Goal: Book appointment/travel/reservation

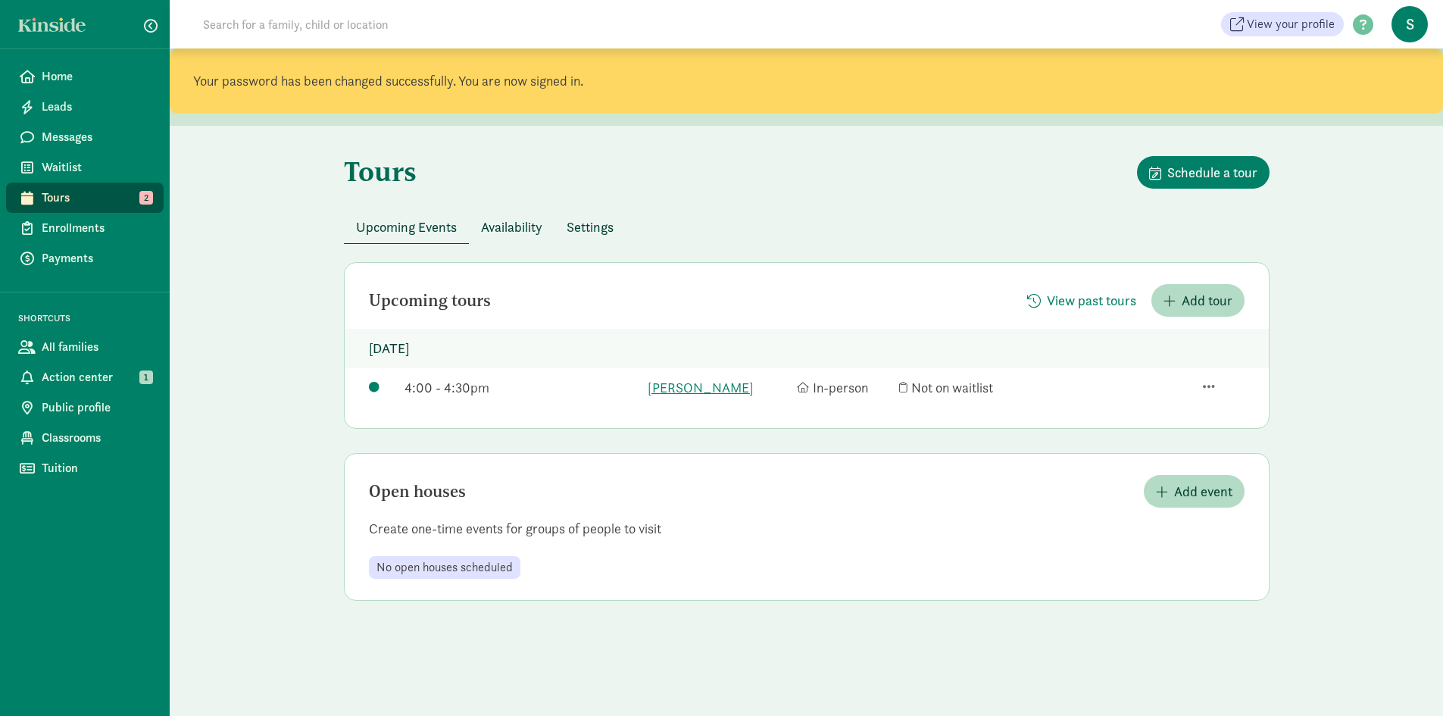
click at [516, 231] on span "Availability" at bounding box center [511, 227] width 61 height 20
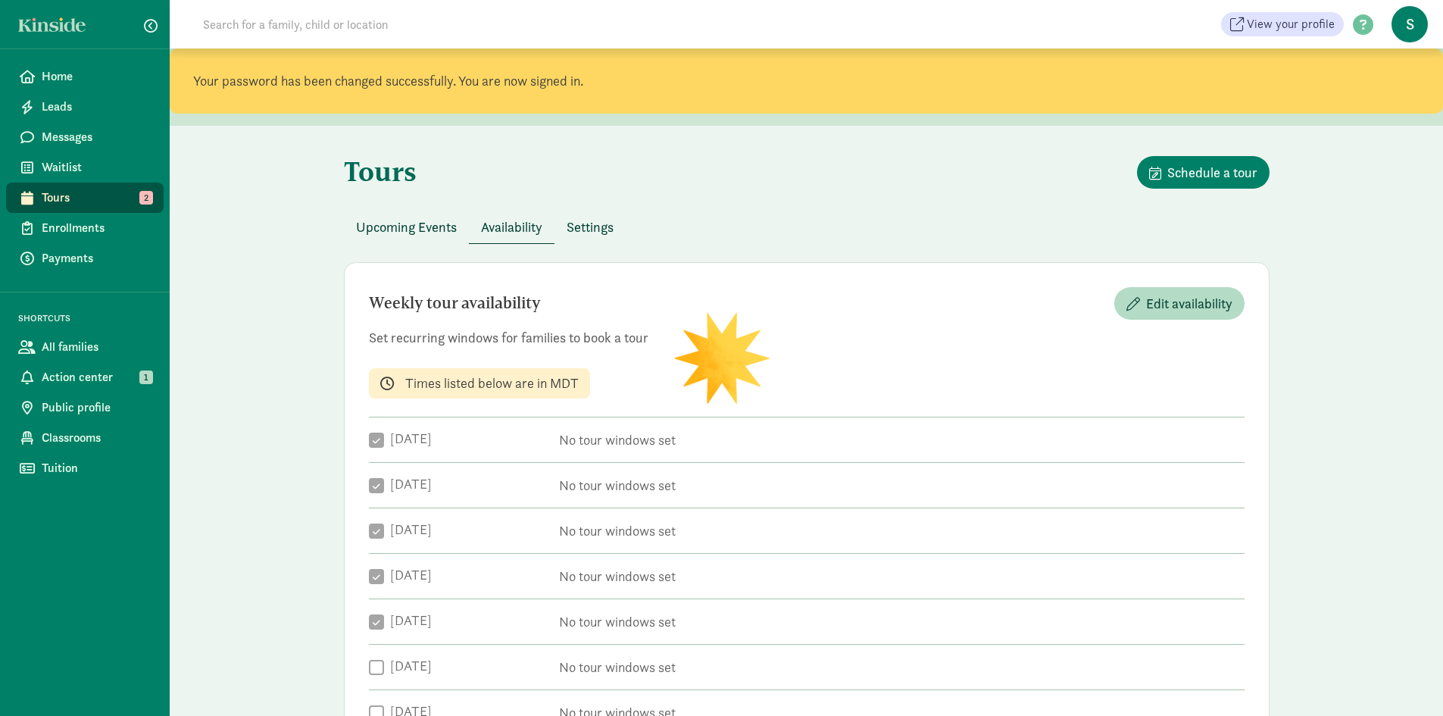
checkbox input "true"
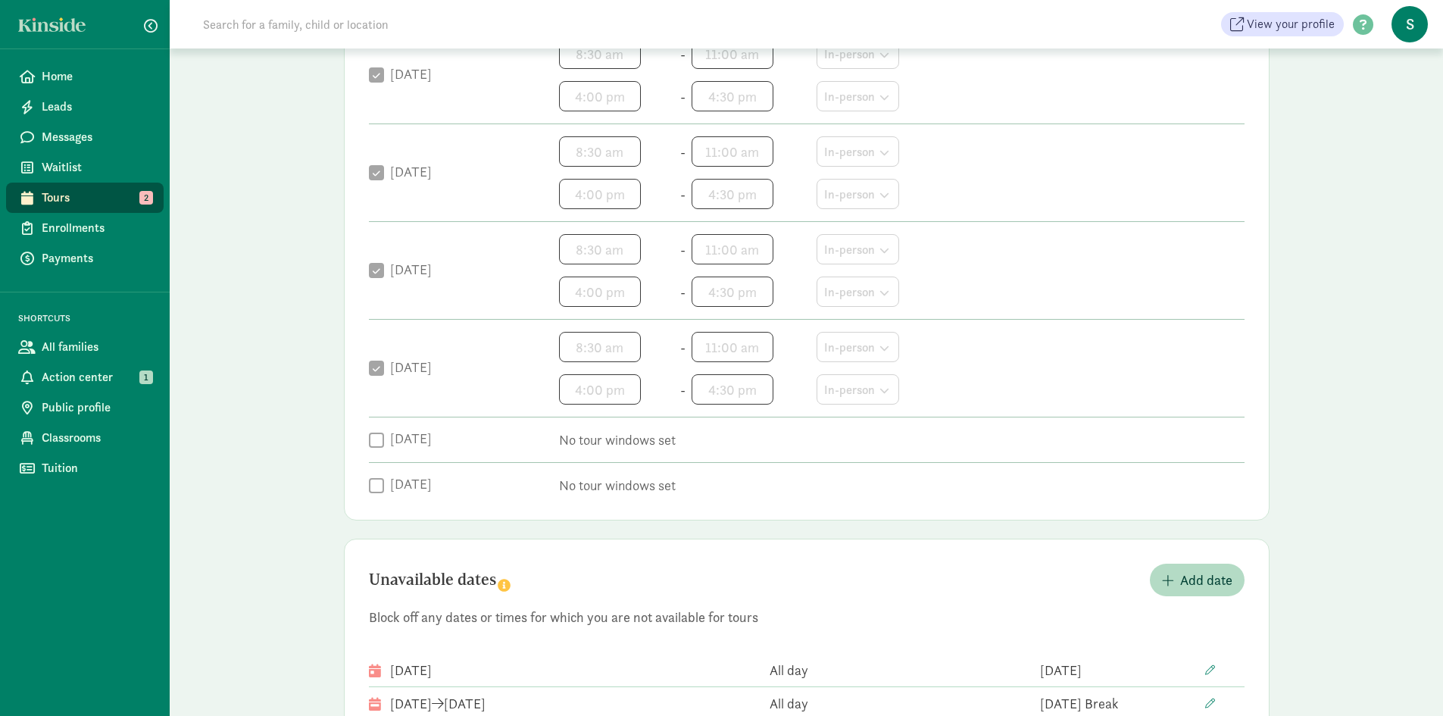
scroll to position [699, 0]
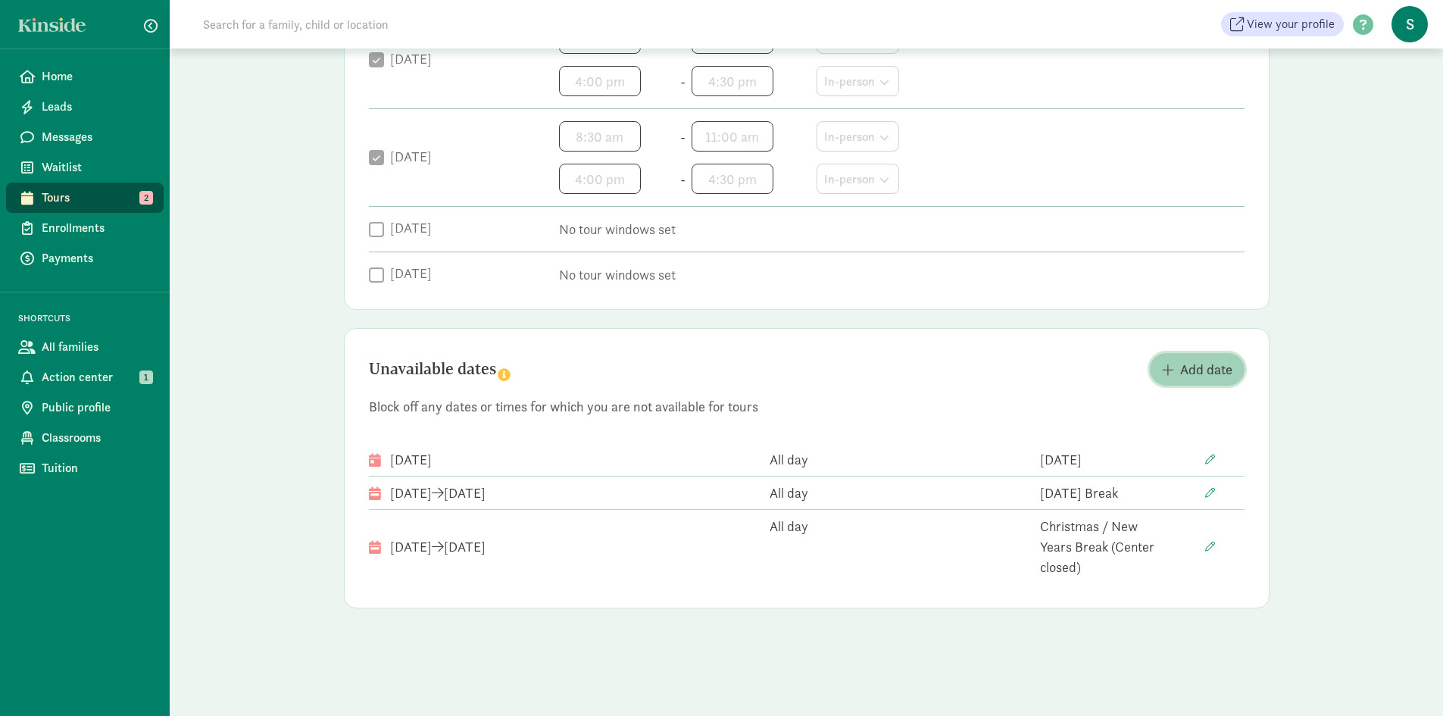
click at [1213, 368] on span "Add date" at bounding box center [1206, 369] width 52 height 20
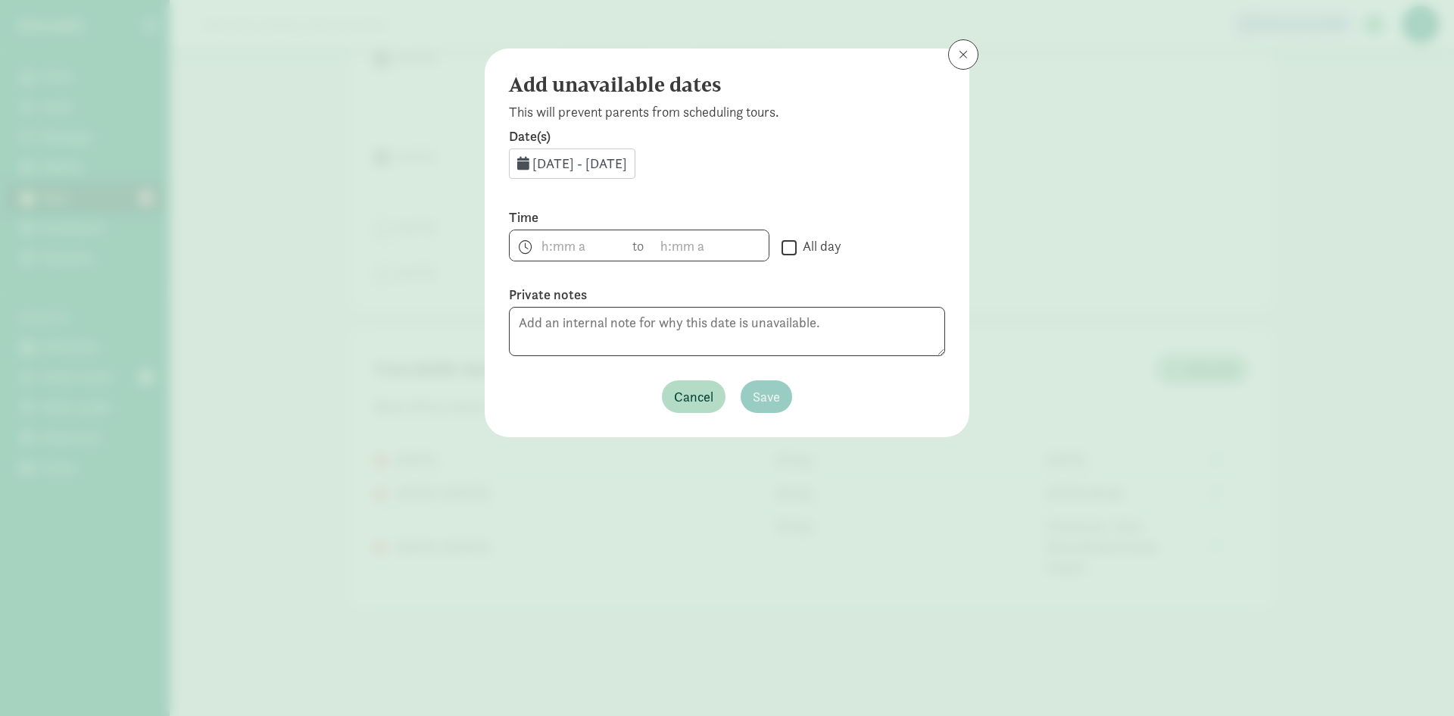
click at [555, 167] on span "[DATE] - [DATE]" at bounding box center [579, 163] width 95 height 17
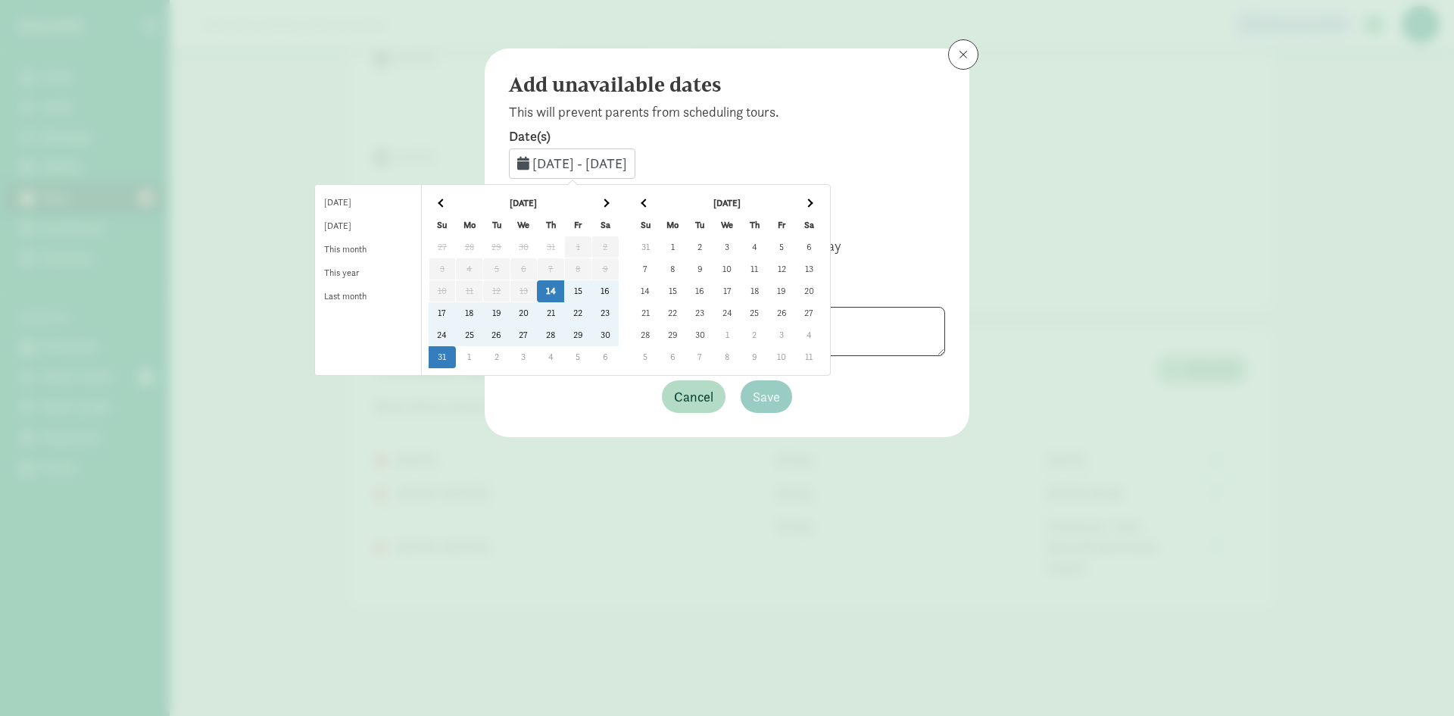
click at [564, 312] on td "21" at bounding box center [550, 313] width 27 height 22
click at [483, 341] on td "25" at bounding box center [469, 335] width 27 height 22
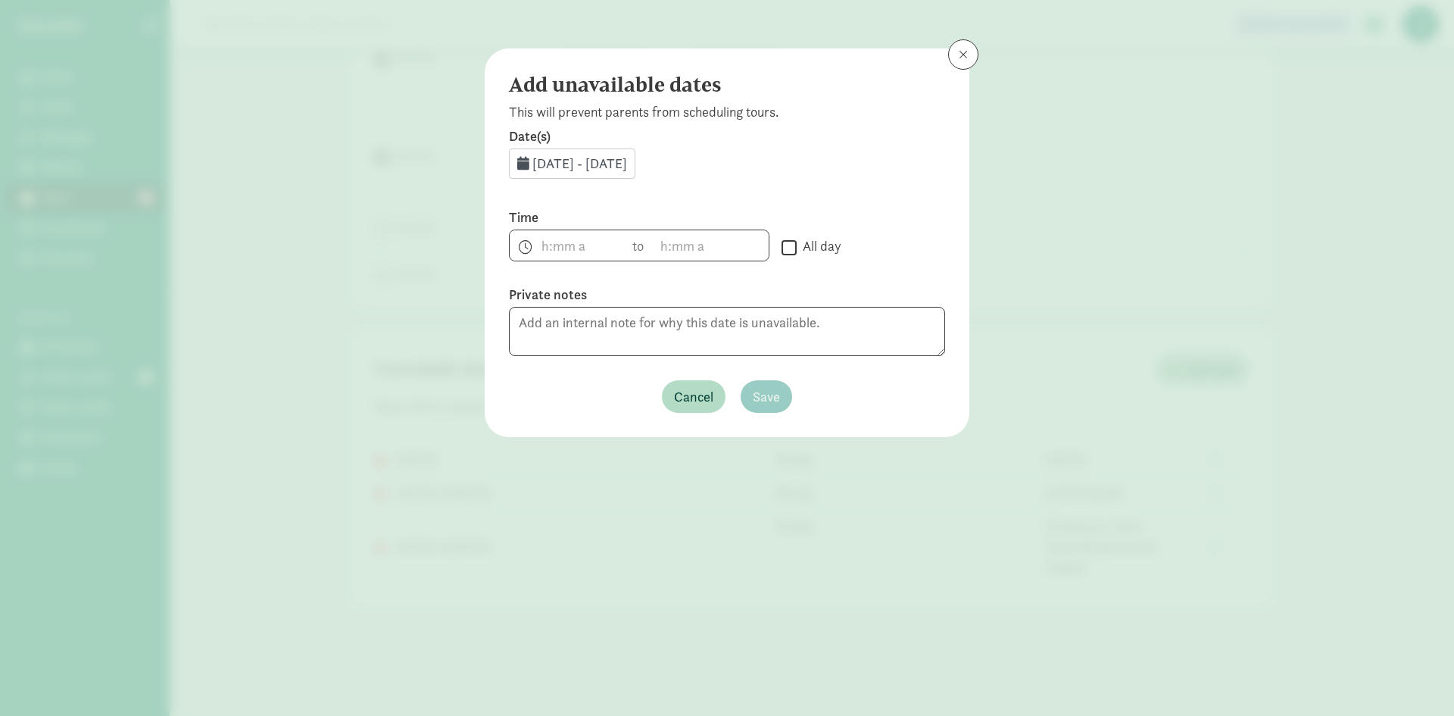
click at [596, 166] on span "[DATE] - [DATE]" at bounding box center [579, 163] width 95 height 17
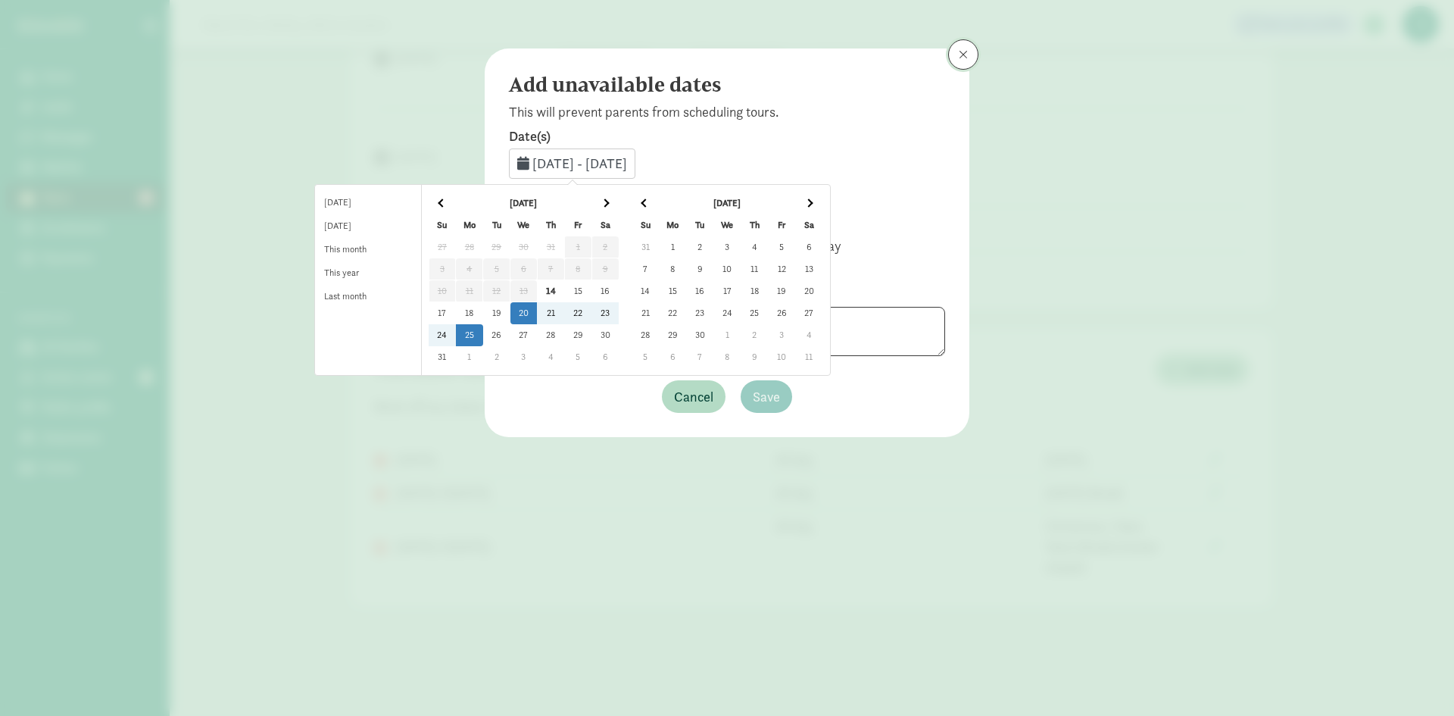
click at [963, 58] on span at bounding box center [963, 54] width 9 height 12
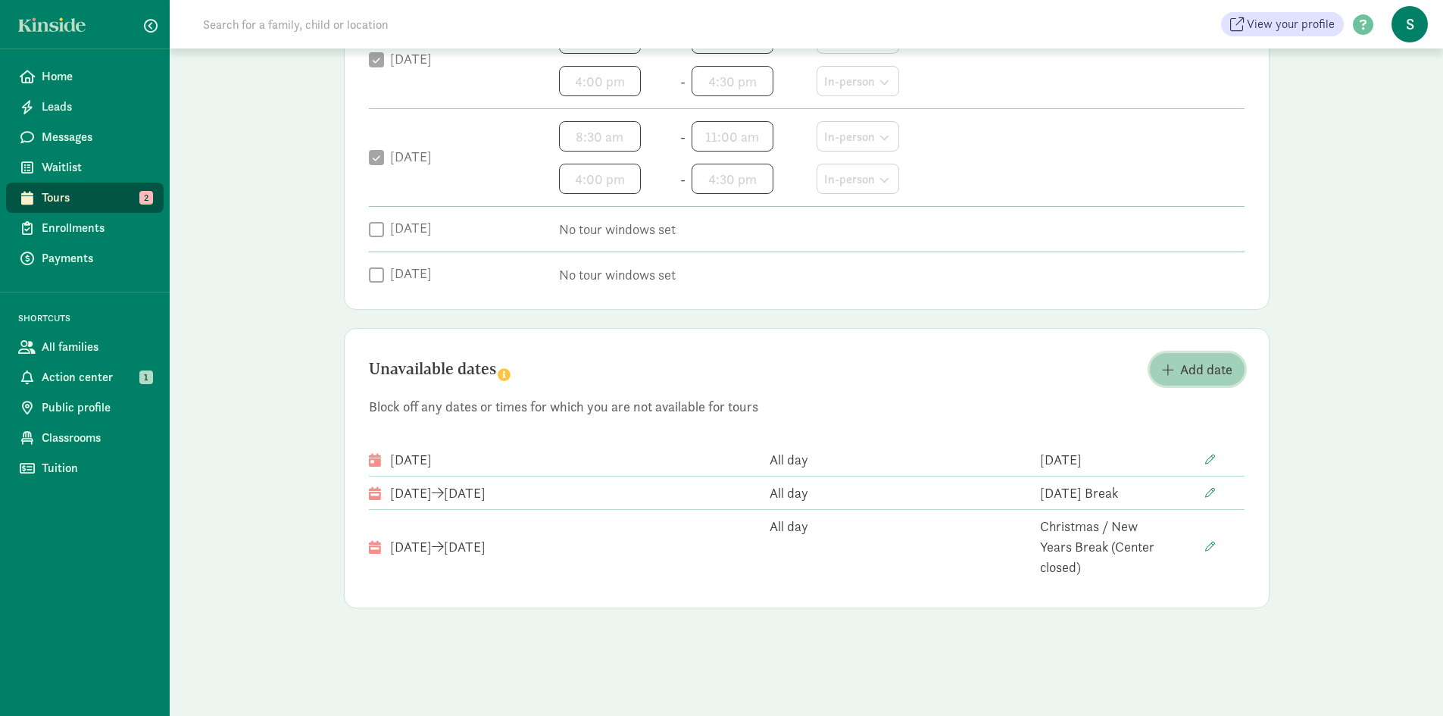
click at [1197, 368] on span "Add date" at bounding box center [1206, 369] width 52 height 20
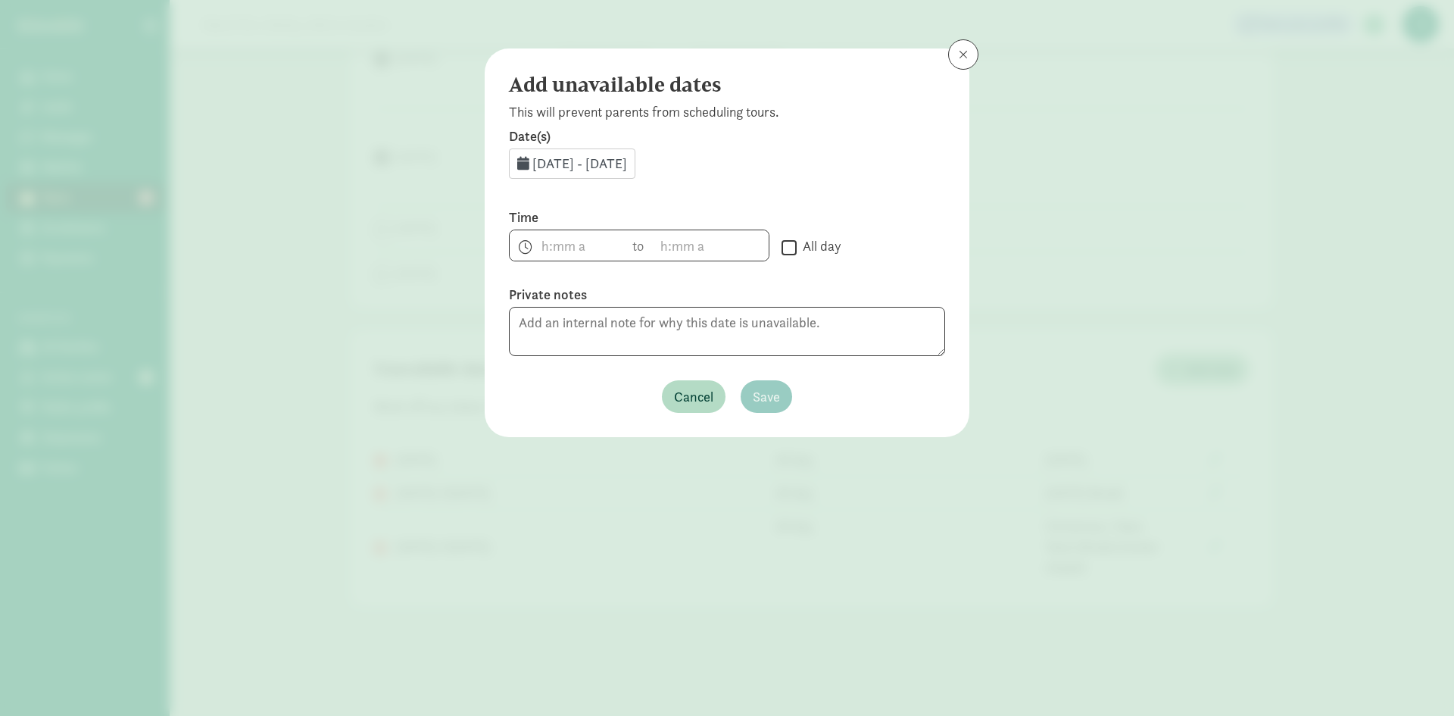
click at [581, 167] on span "[DATE] - [DATE]" at bounding box center [579, 163] width 95 height 17
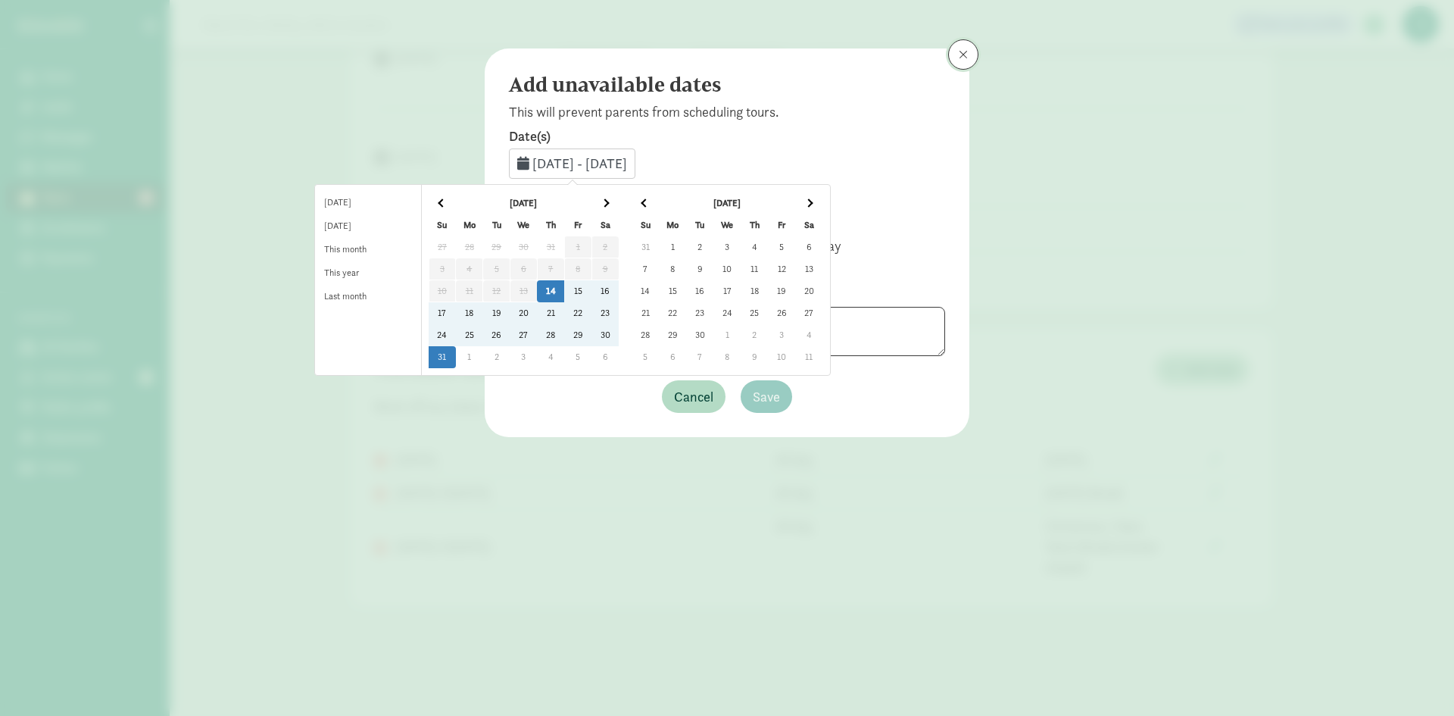
click at [960, 44] on button at bounding box center [963, 54] width 30 height 30
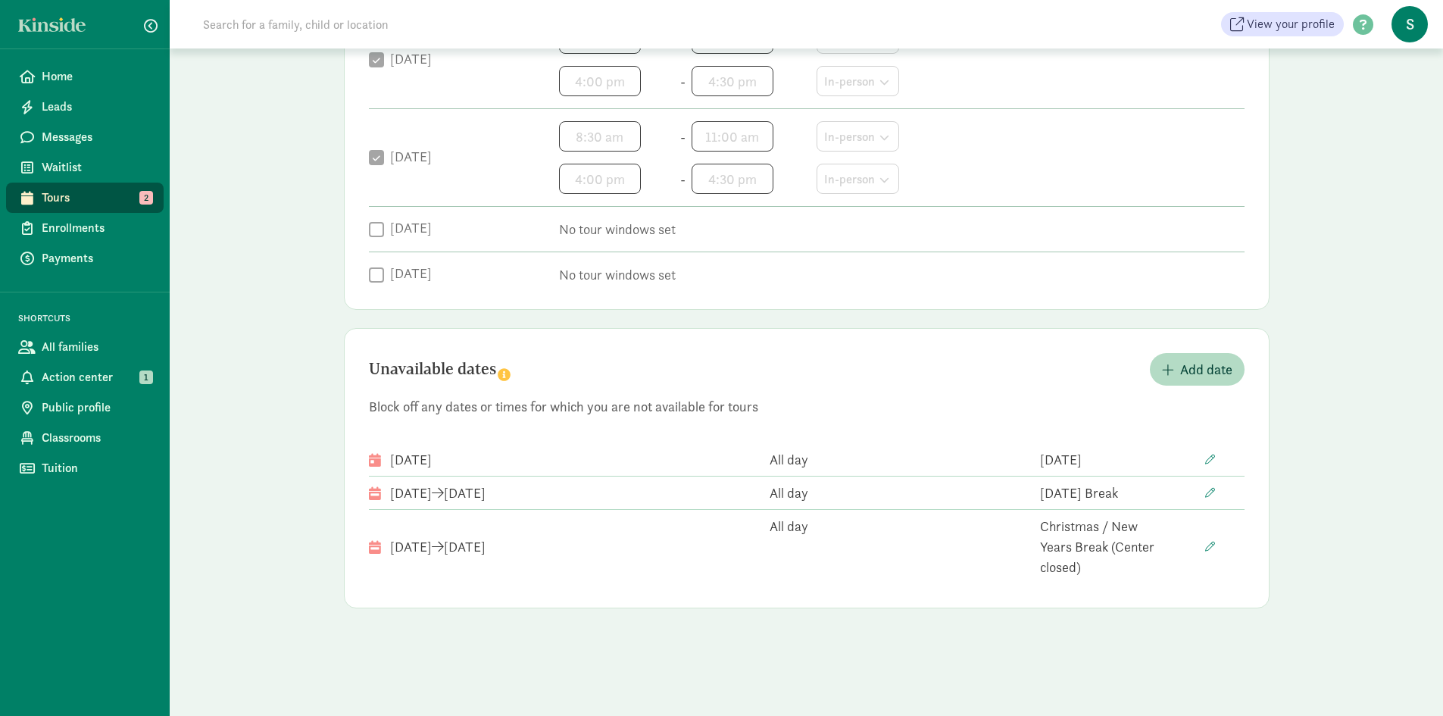
click at [1058, 266] on p "No tour windows set" at bounding box center [901, 275] width 685 height 18
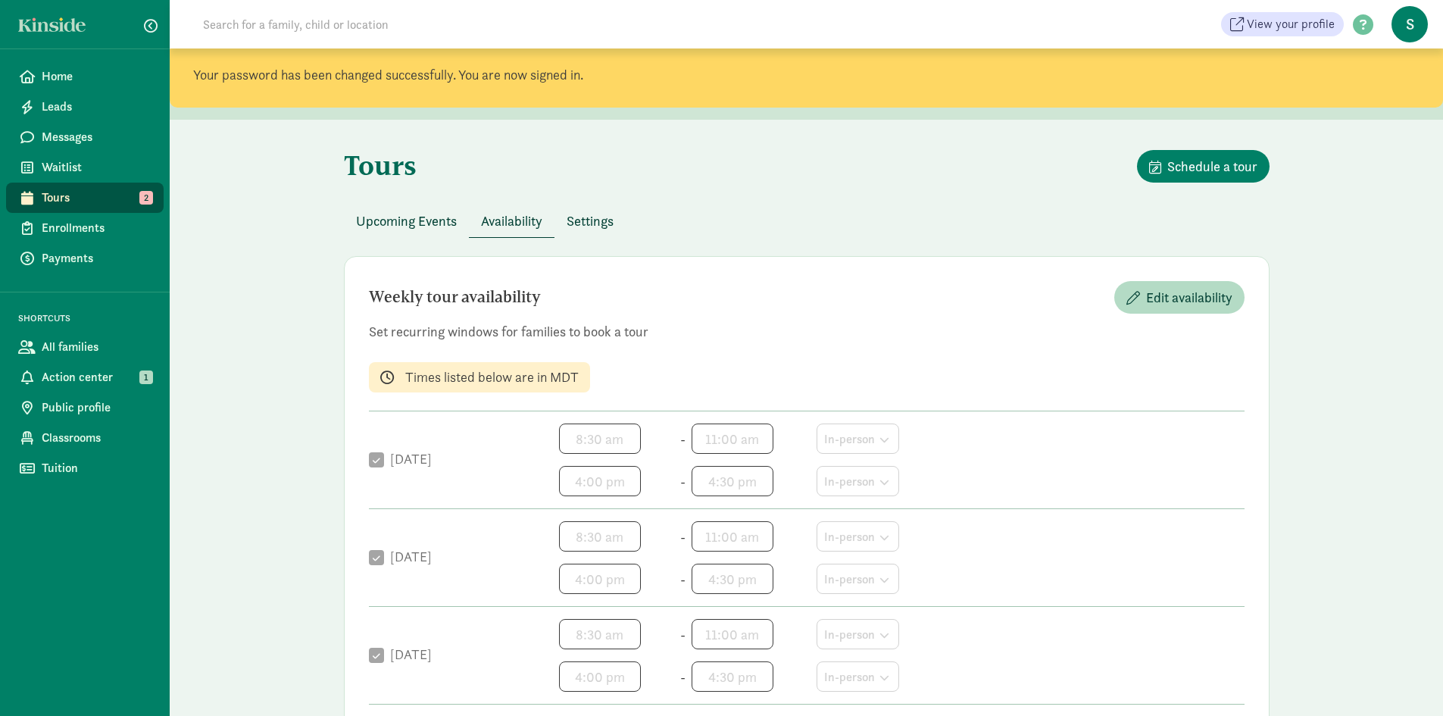
scroll to position [0, 0]
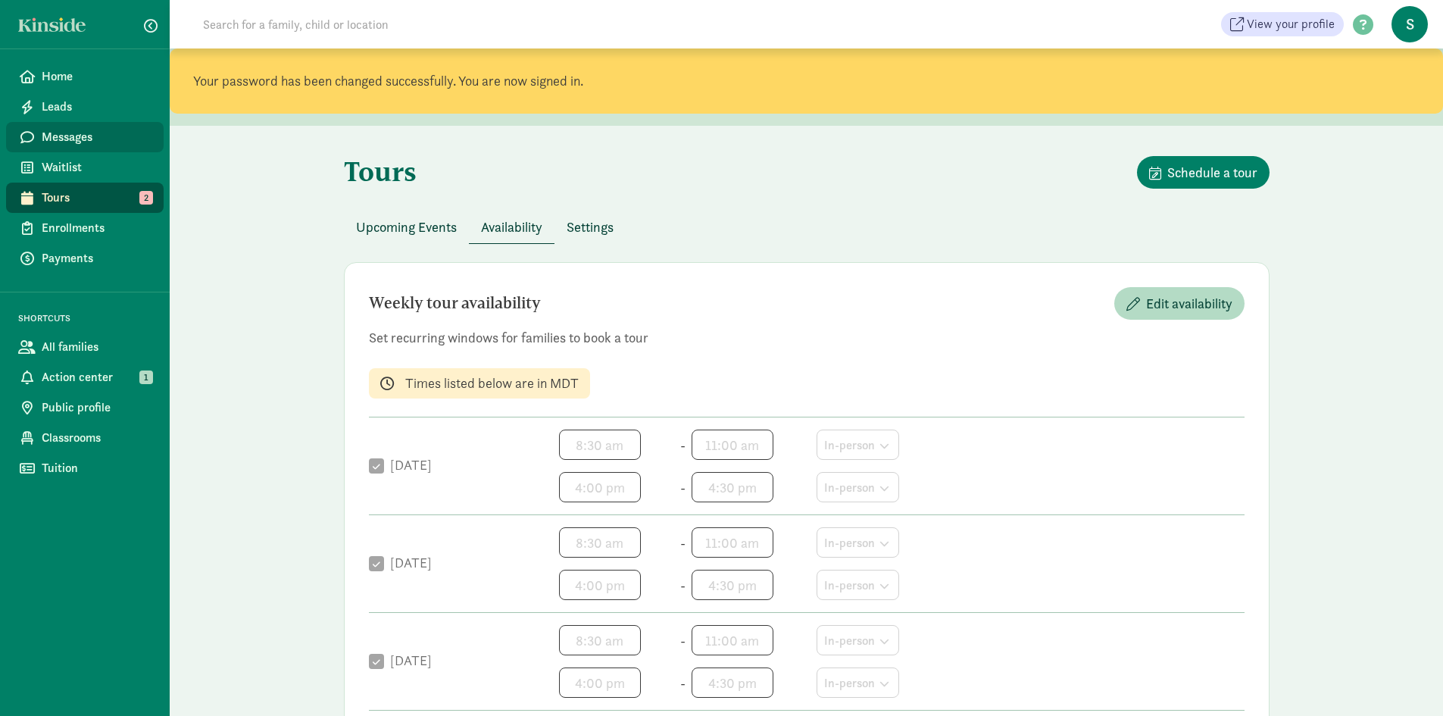
click at [83, 133] on span "Messages" at bounding box center [97, 137] width 110 height 18
